Goal: Task Accomplishment & Management: Use online tool/utility

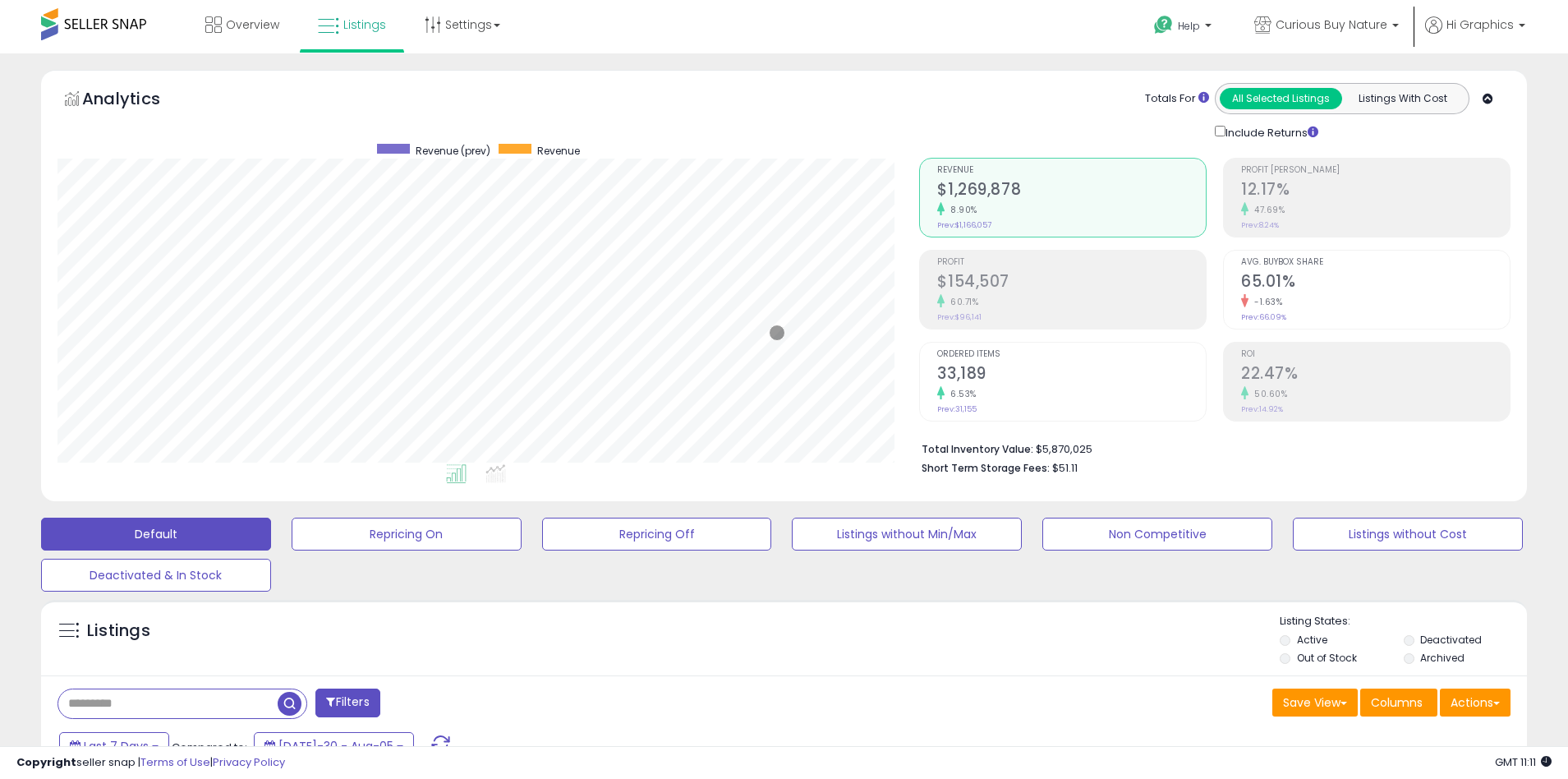
scroll to position [336, 863]
click at [1334, 25] on span "Curious Buy Nature" at bounding box center [1331, 25] width 111 height 16
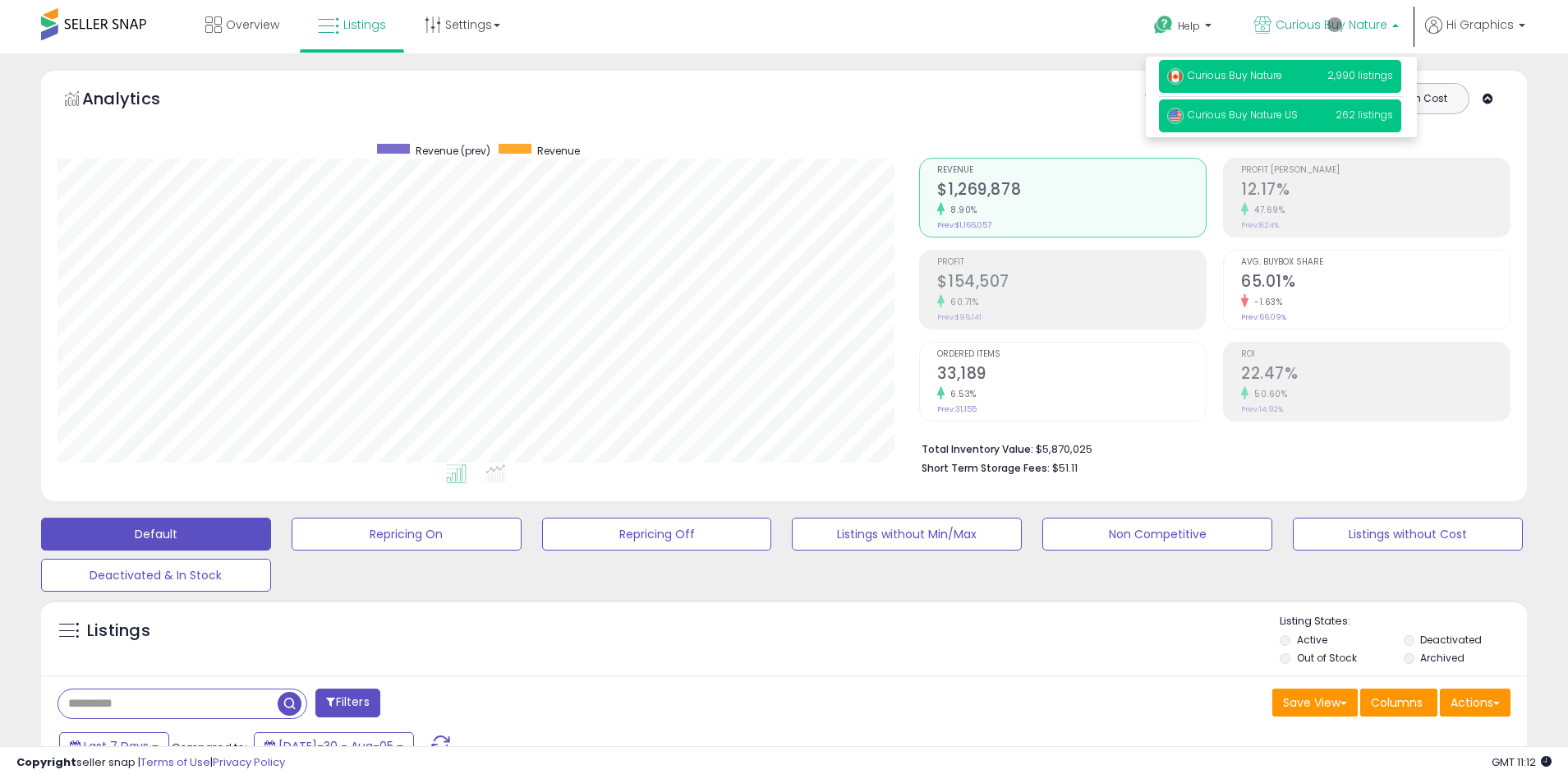
click at [1283, 118] on span "Curious Buy Nature US" at bounding box center [1232, 114] width 131 height 14
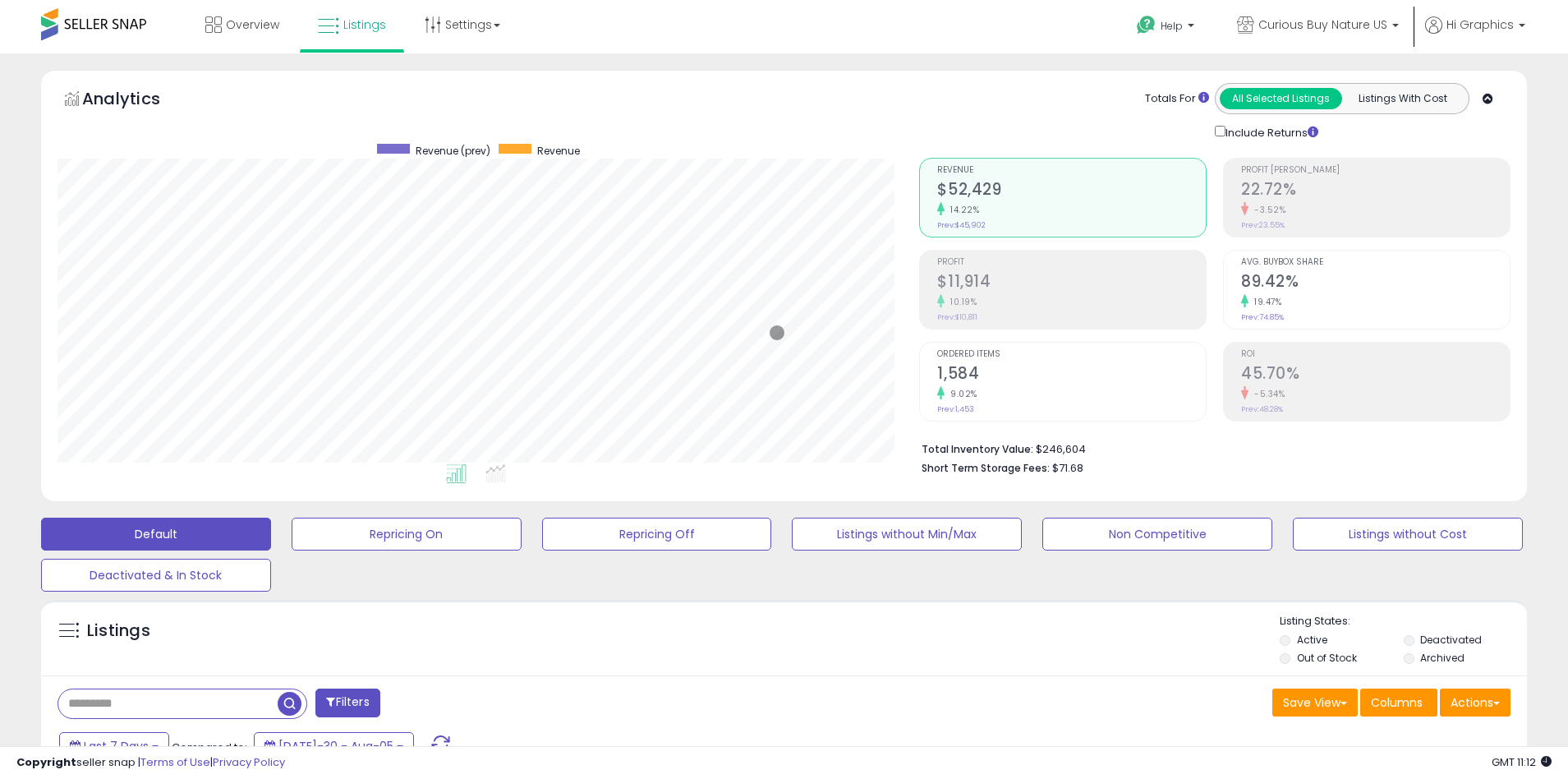
scroll to position [356, 0]
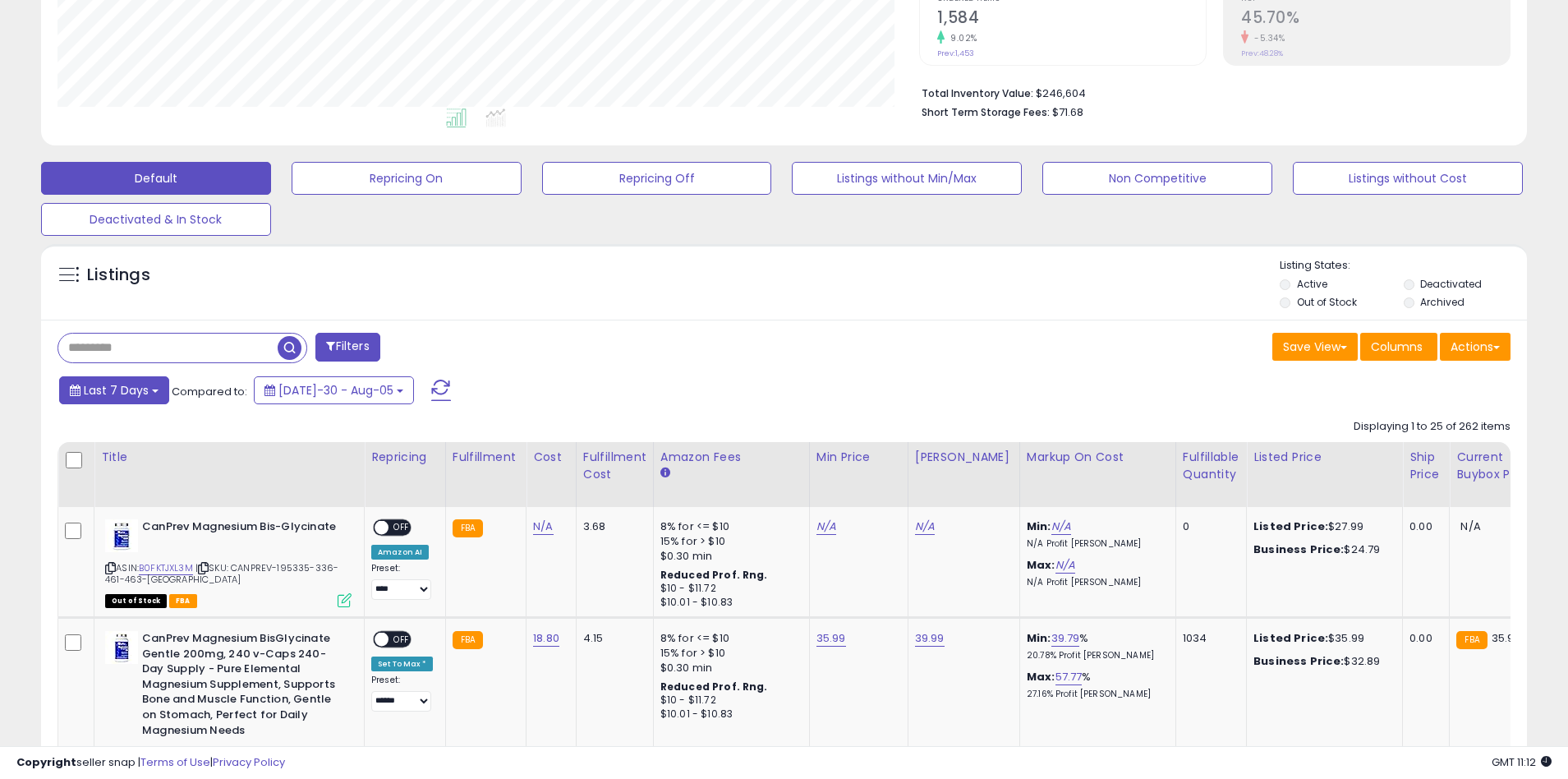
click at [113, 390] on span "Last 7 Days" at bounding box center [116, 390] width 65 height 16
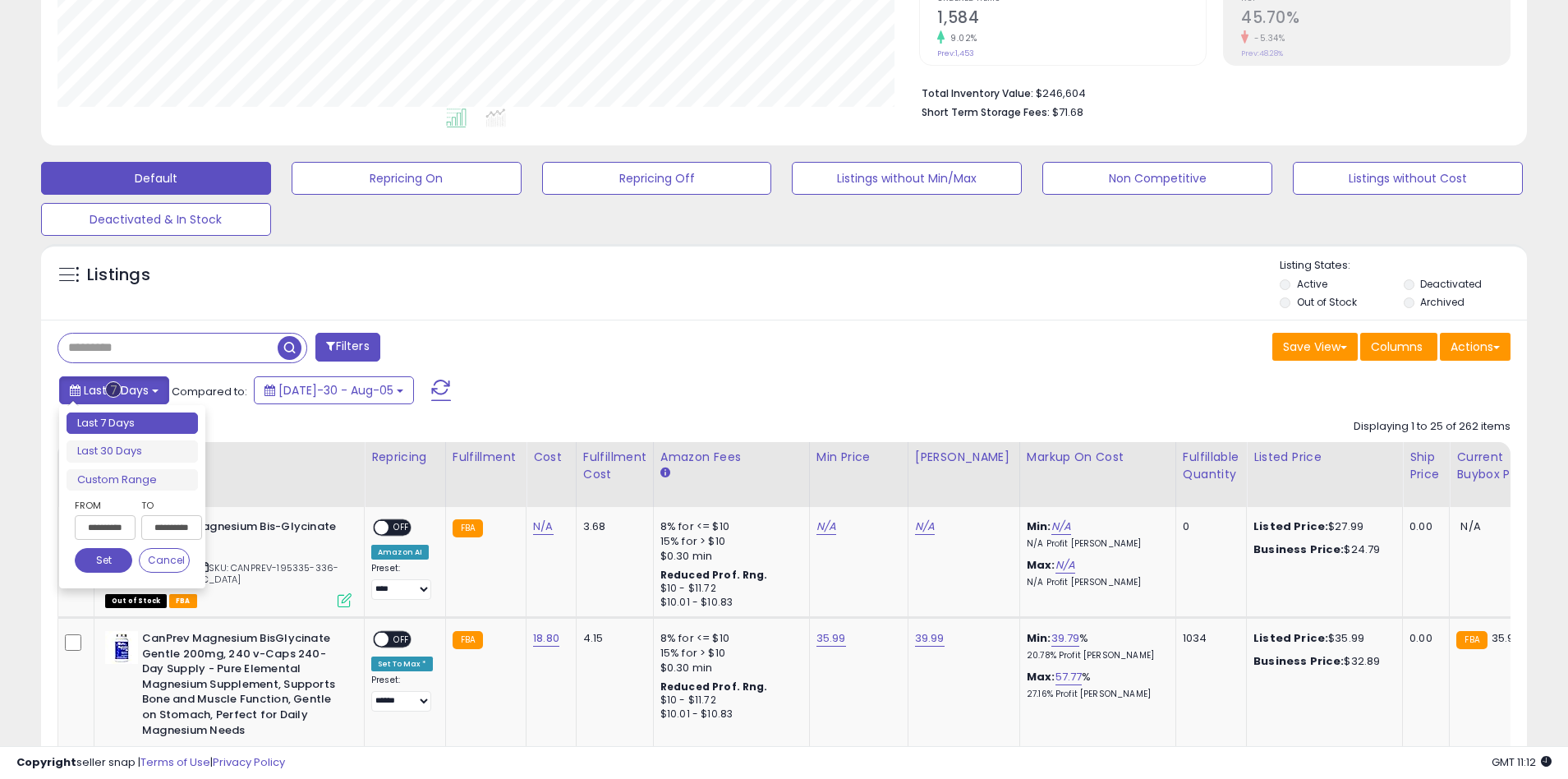
type input "**********"
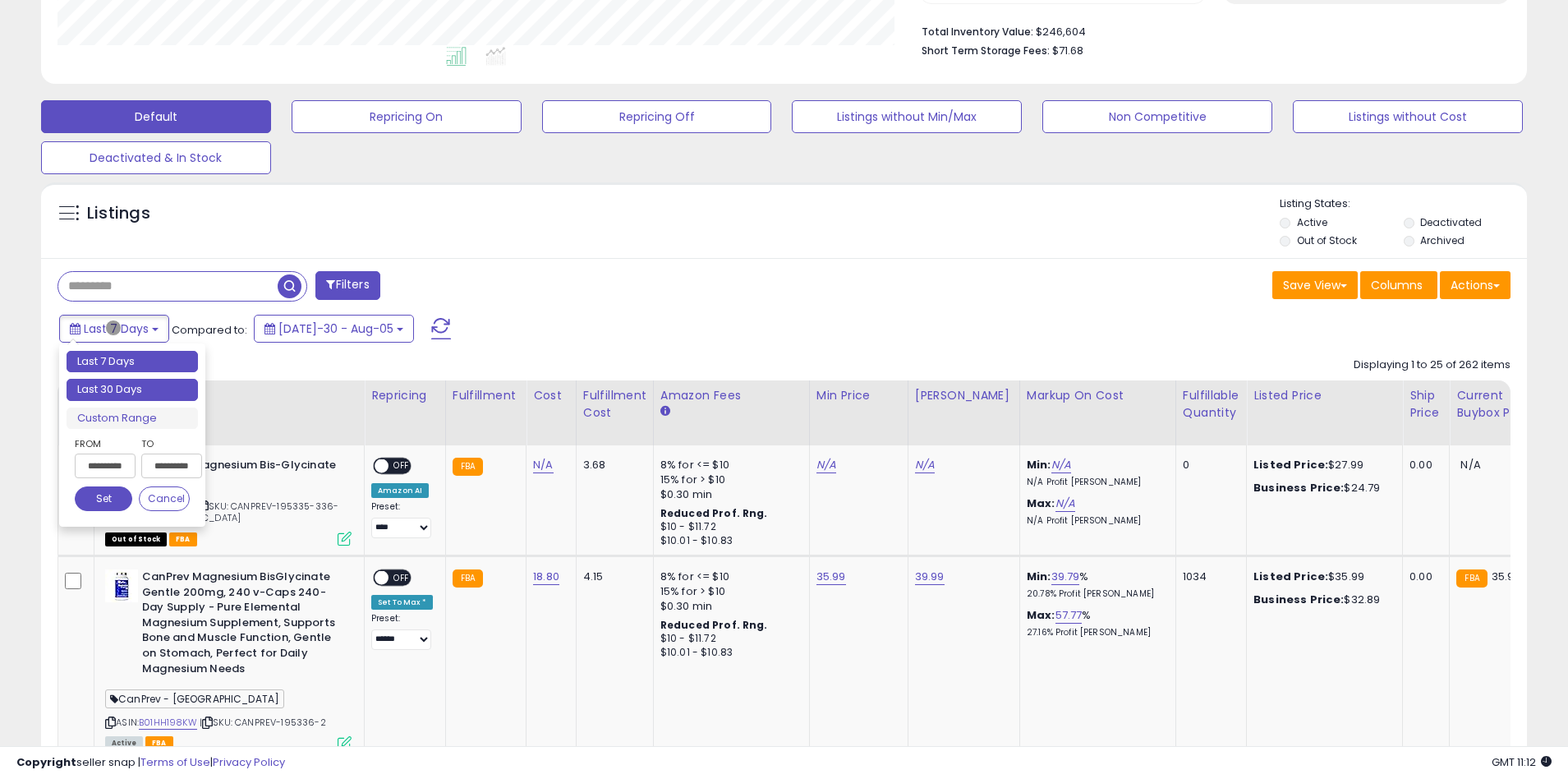
click at [132, 390] on li "Last 30 Days" at bounding box center [132, 390] width 132 height 22
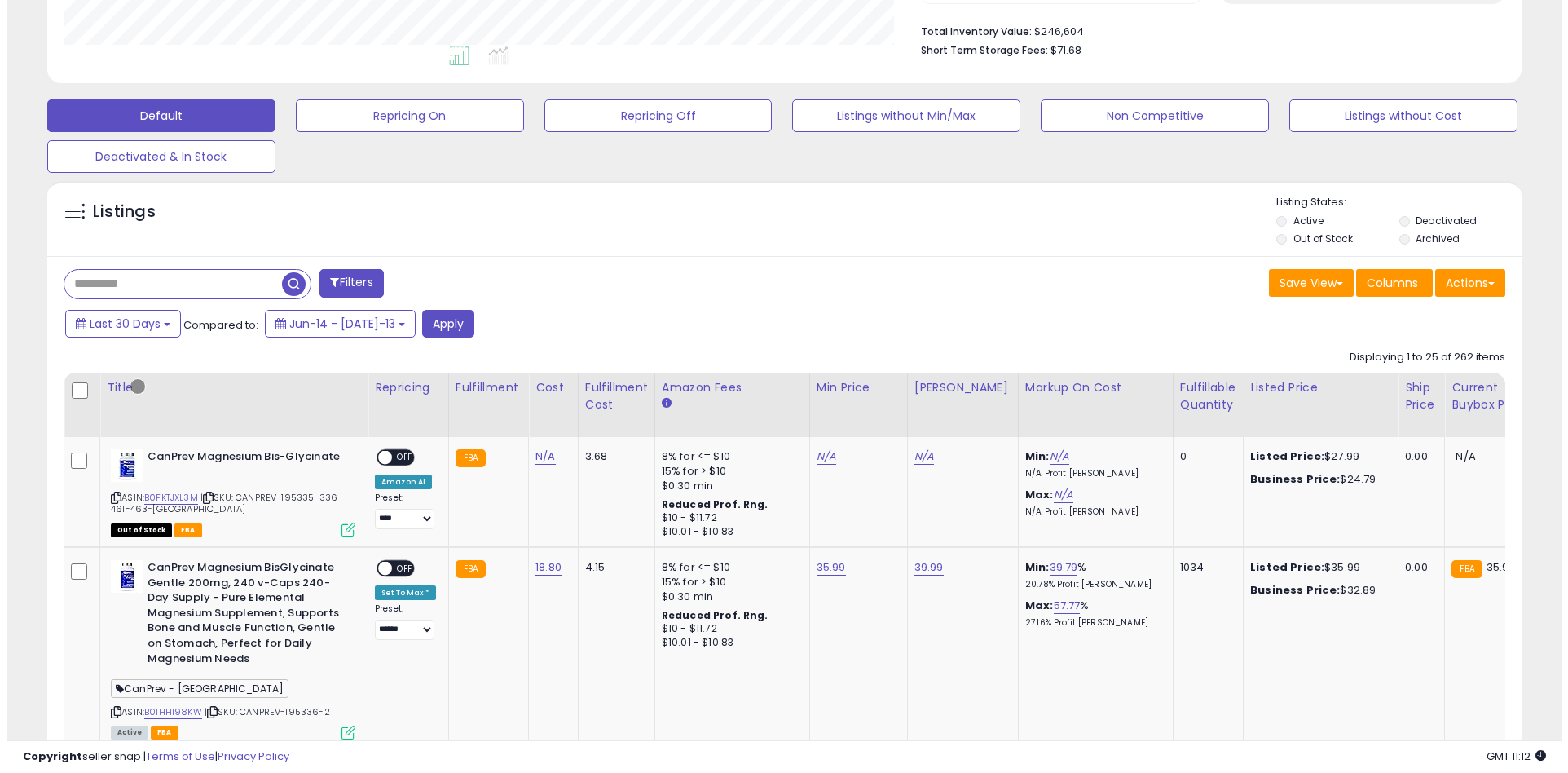
scroll to position [310, 0]
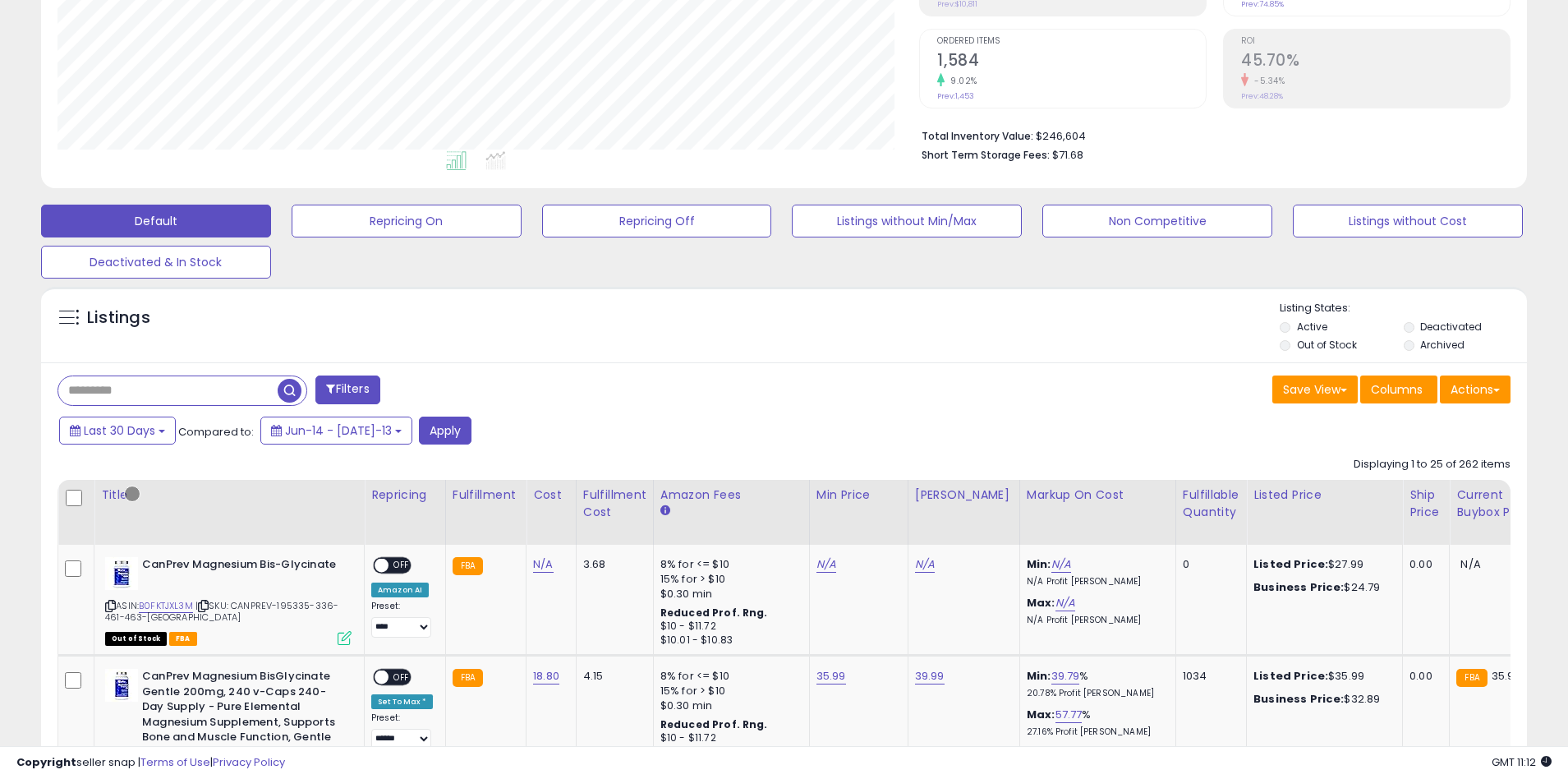
click at [349, 390] on button "Filters" at bounding box center [347, 390] width 64 height 28
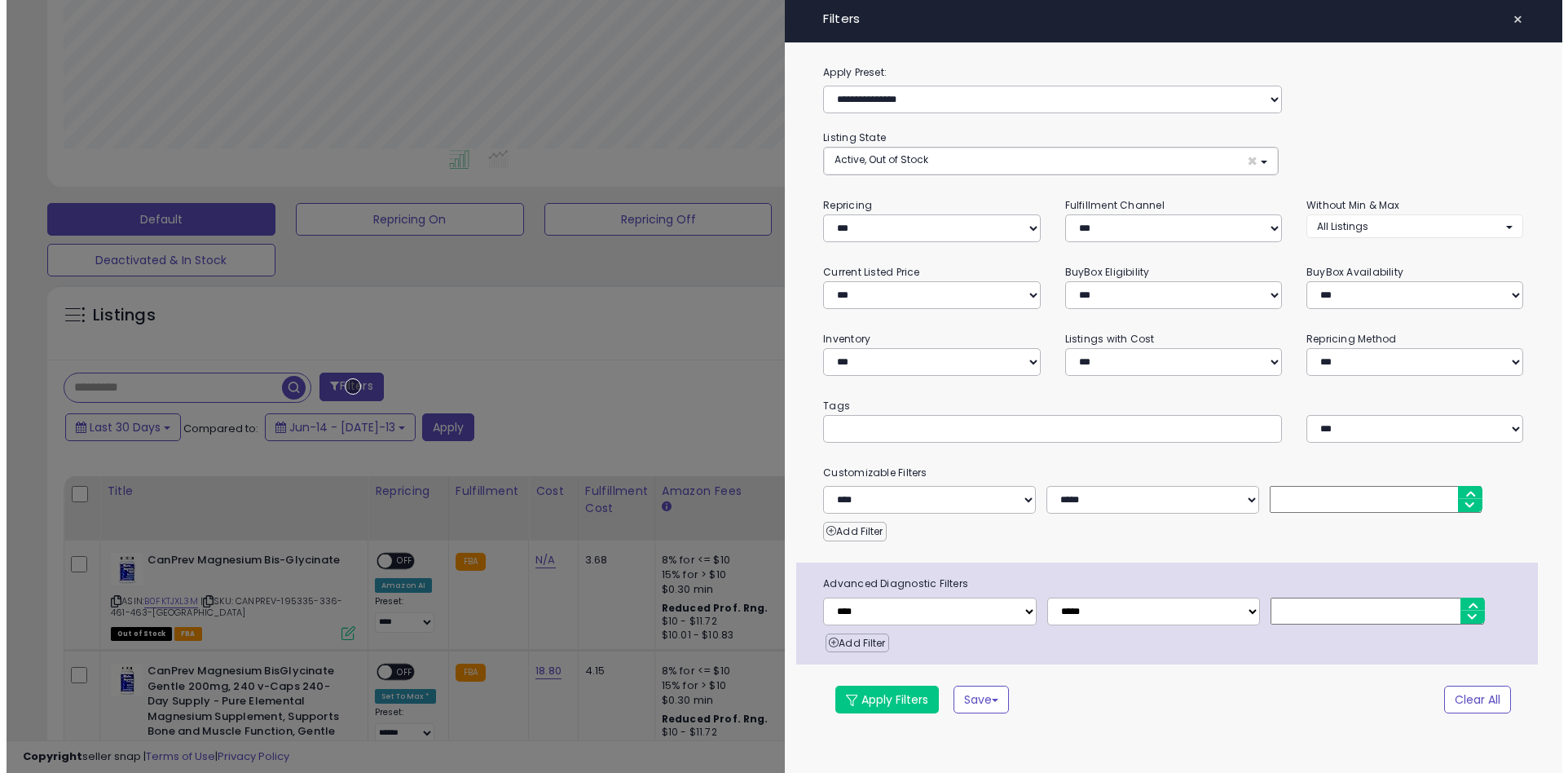
scroll to position [334, 862]
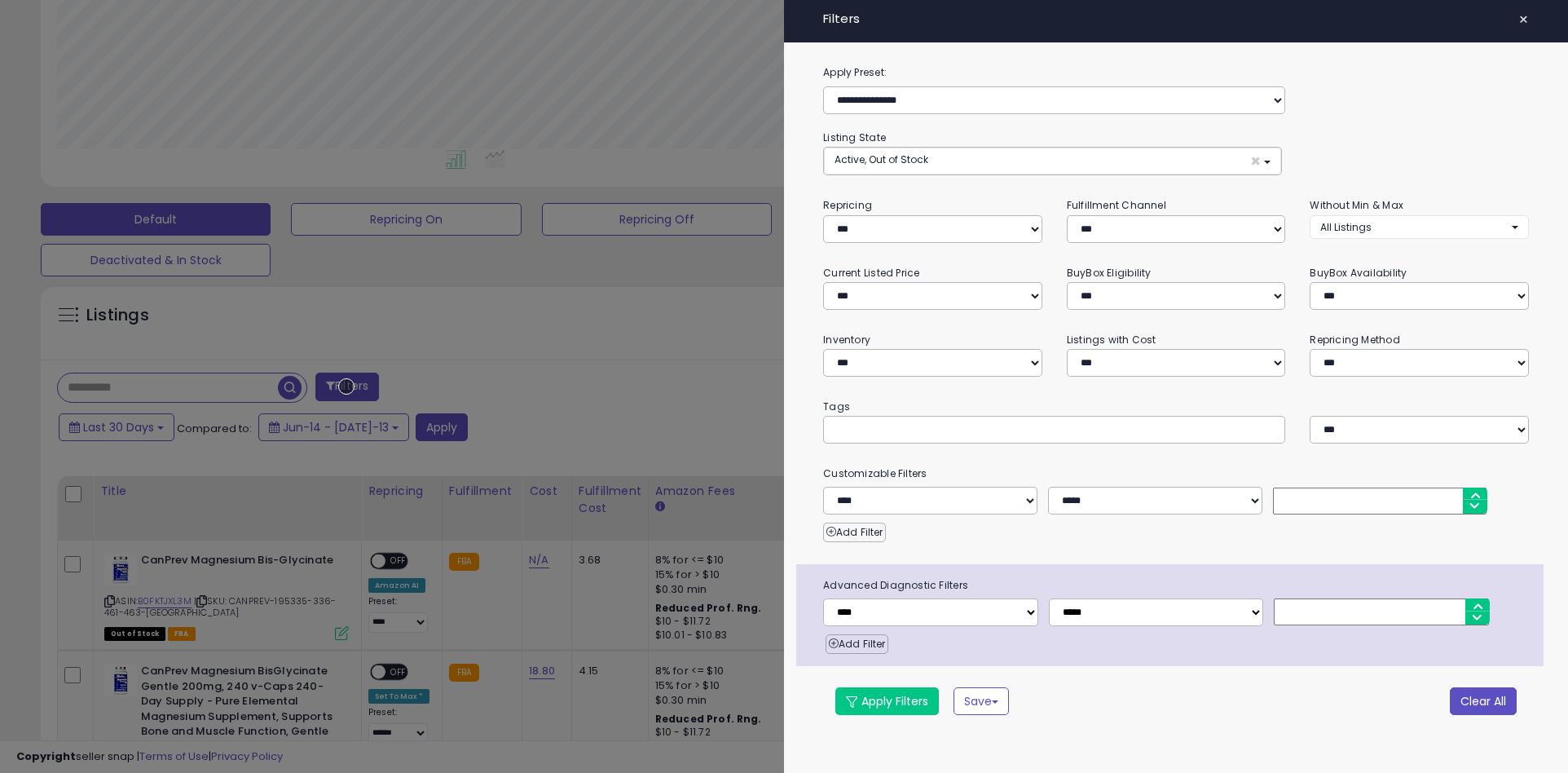
click at [1483, 700] on button "Clear All" at bounding box center [1484, 701] width 67 height 28
select select "*"
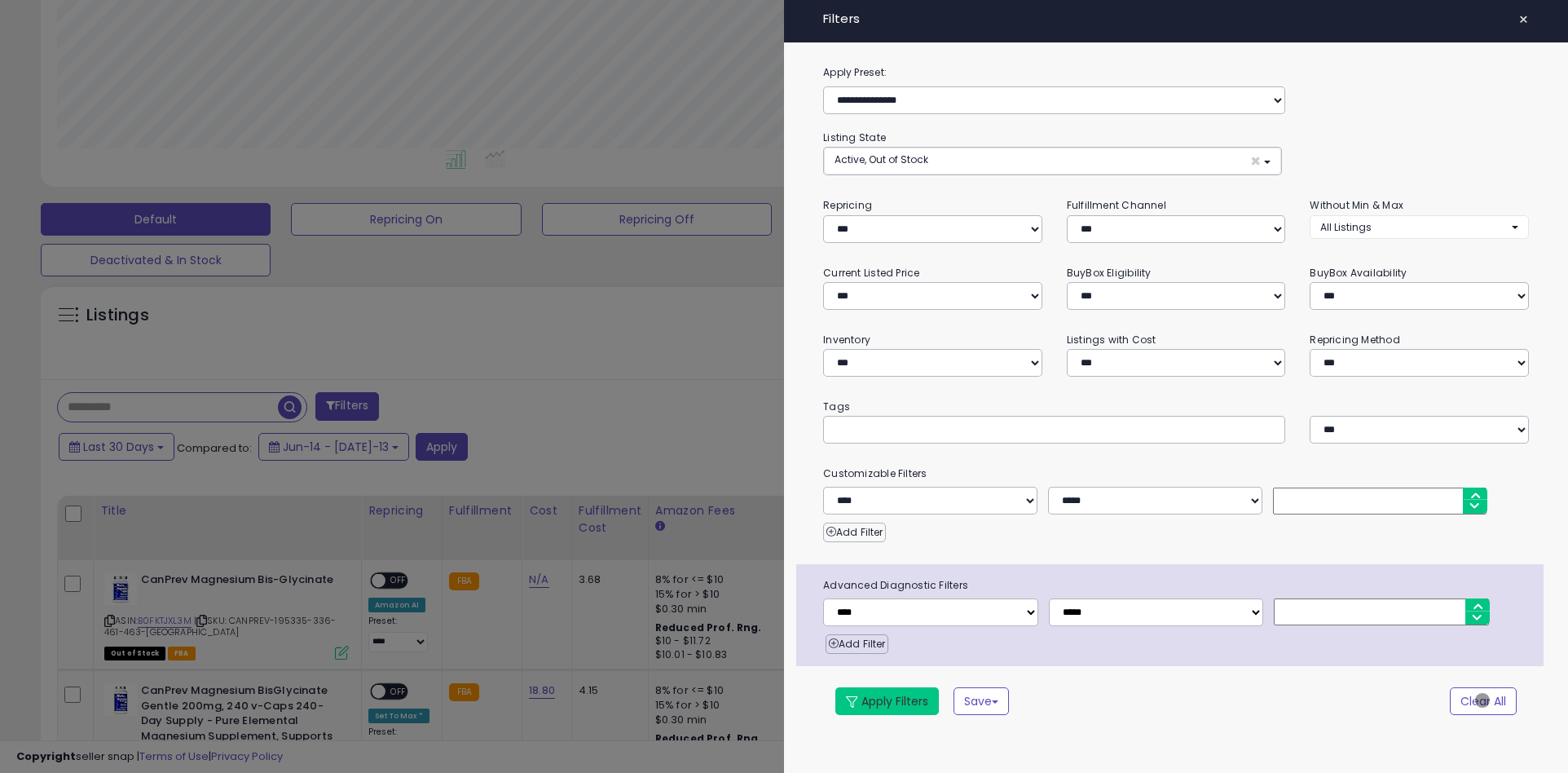
click at [888, 700] on button "Apply Filters" at bounding box center [887, 701] width 103 height 28
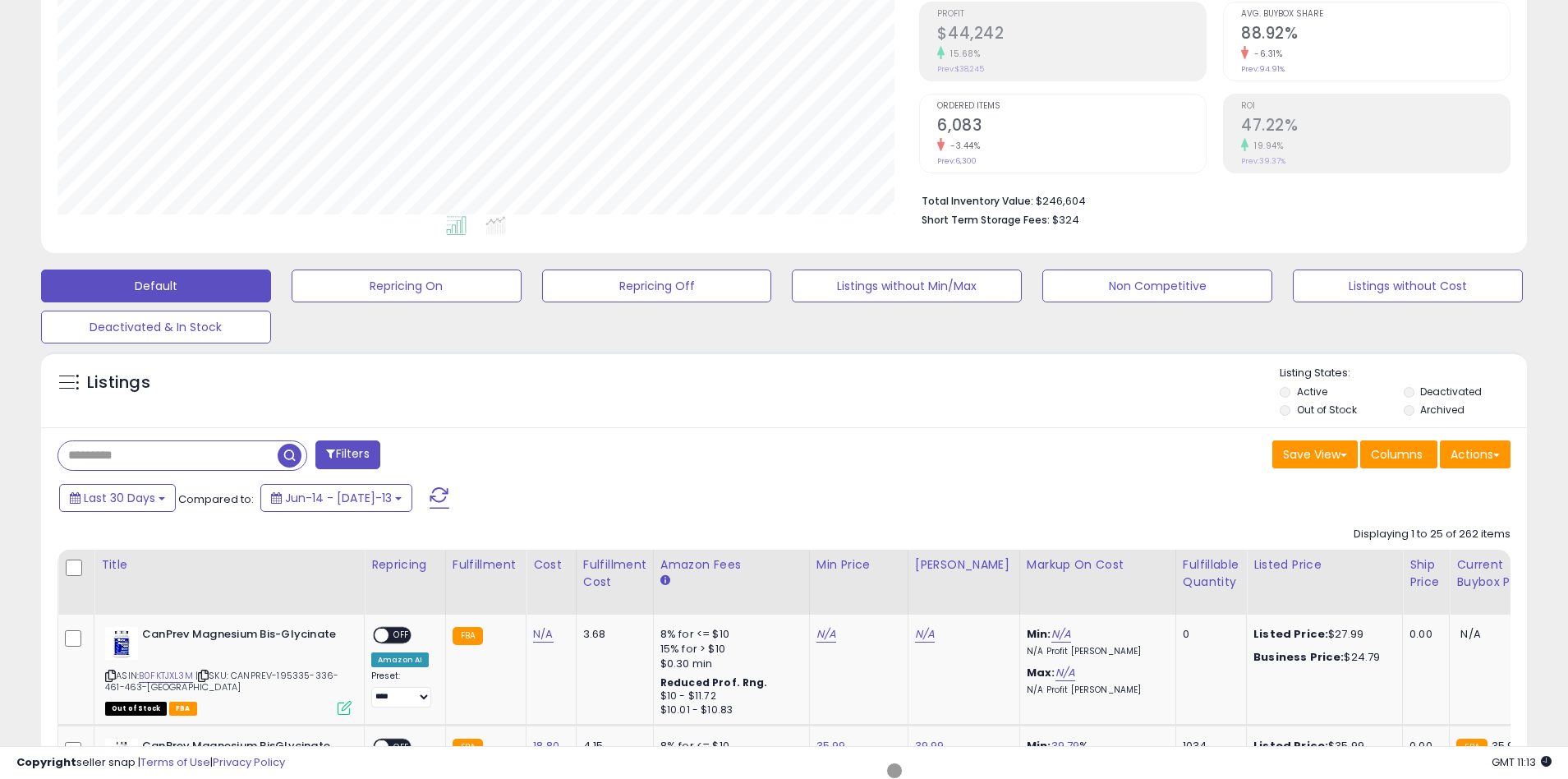
scroll to position [313, 0]
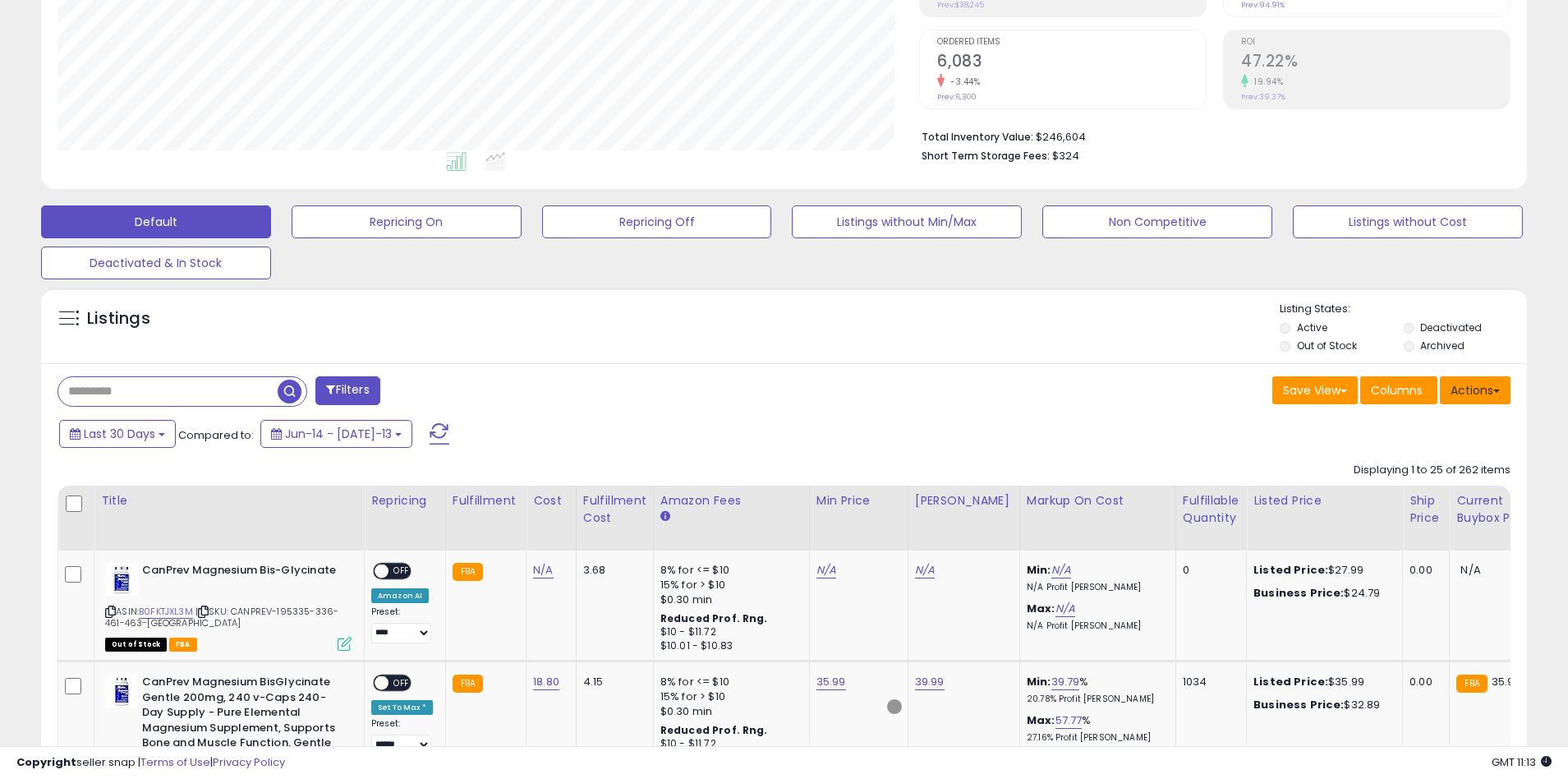
click at [1475, 390] on button "Actions" at bounding box center [1474, 390] width 70 height 28
click at [1407, 495] on link "Export All Columns" at bounding box center [1407, 496] width 180 height 26
